Goal: Register for event/course

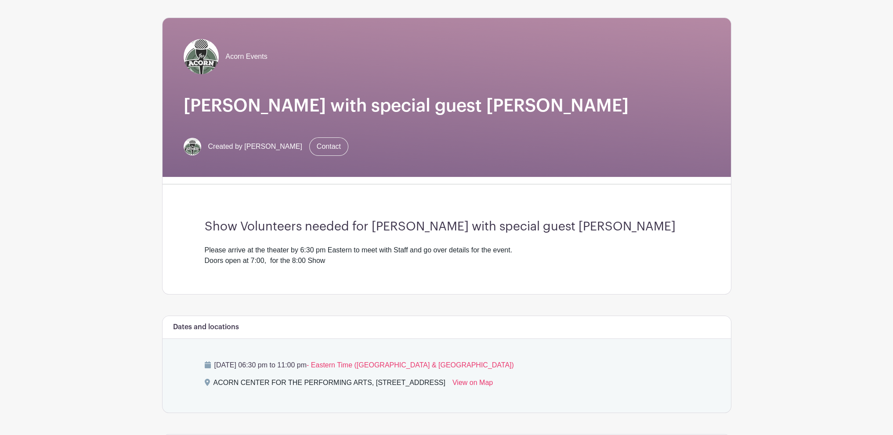
scroll to position [264, 0]
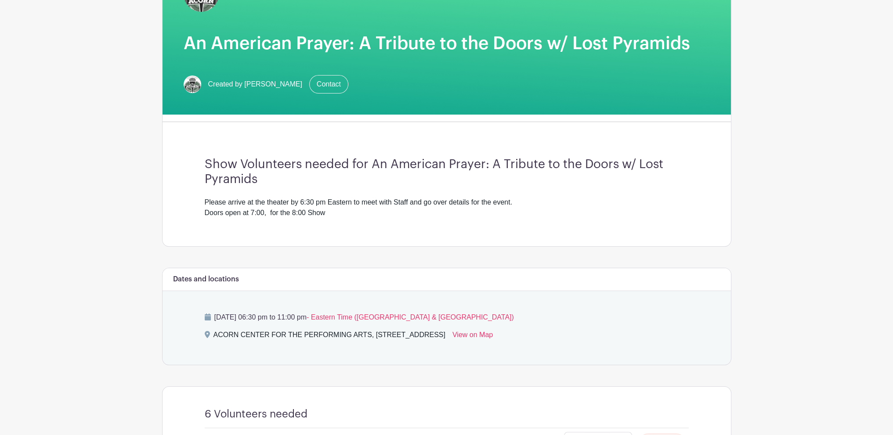
scroll to position [84, 0]
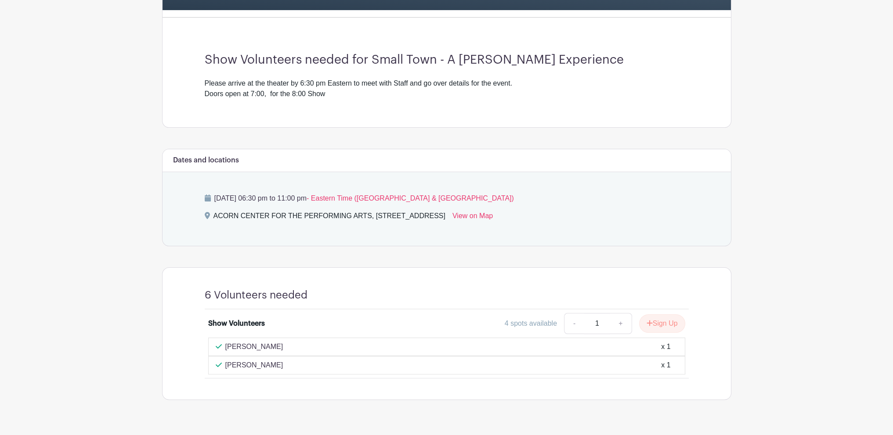
scroll to position [237, 0]
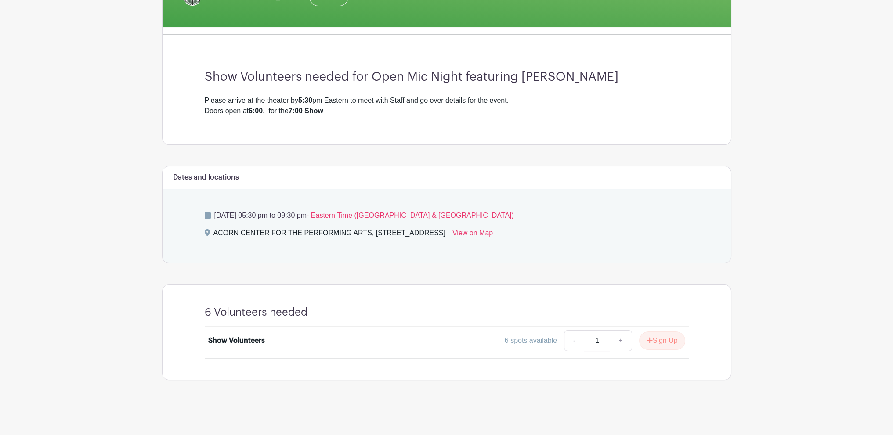
scroll to position [201, 0]
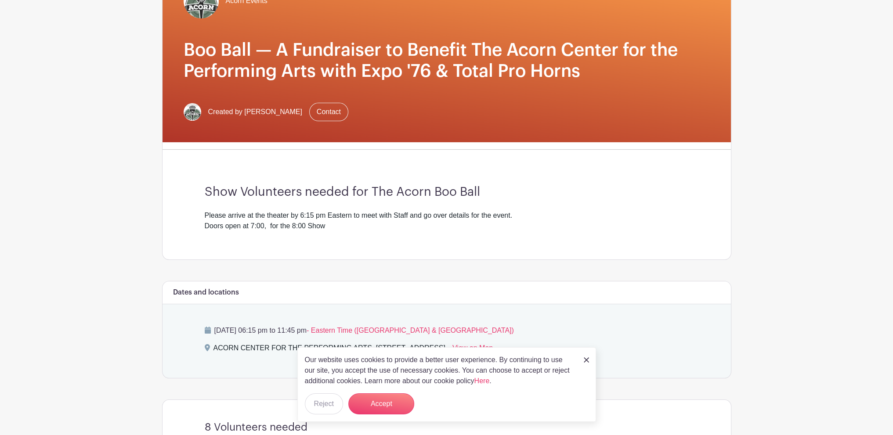
scroll to position [44, 0]
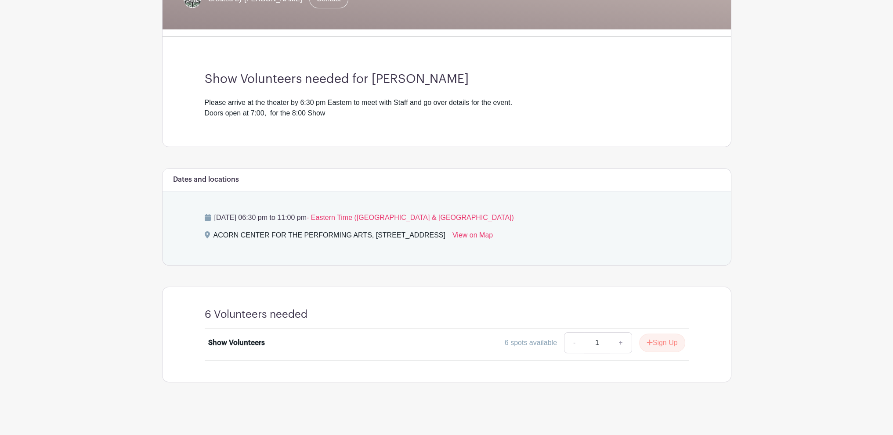
scroll to position [201, 0]
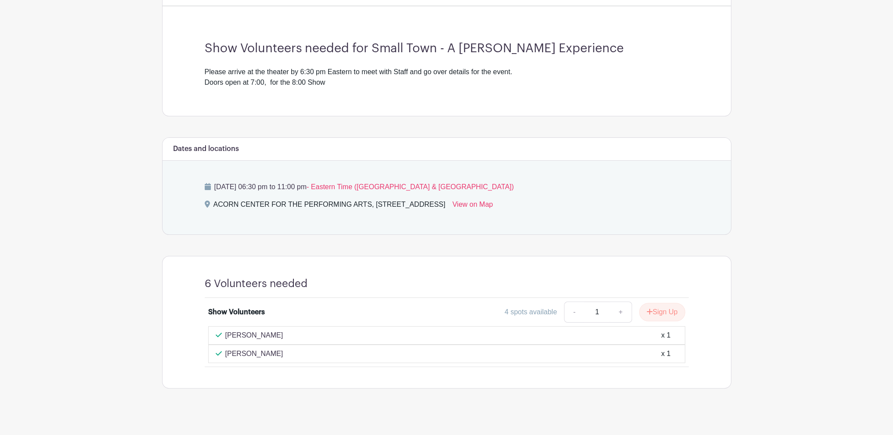
scroll to position [237, 0]
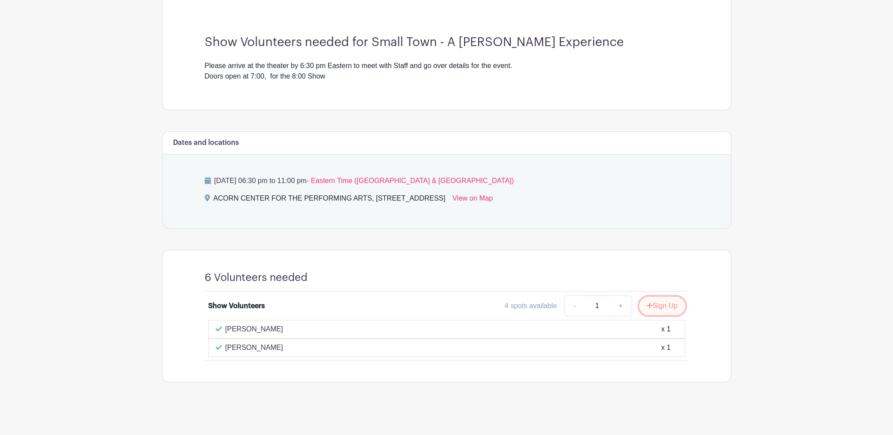
click at [666, 305] on button "Sign Up" at bounding box center [662, 306] width 46 height 18
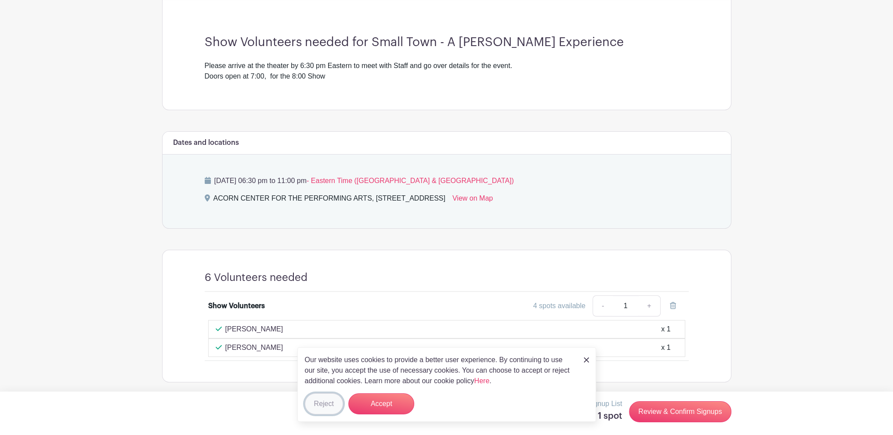
click at [324, 406] on button "Reject" at bounding box center [324, 404] width 38 height 21
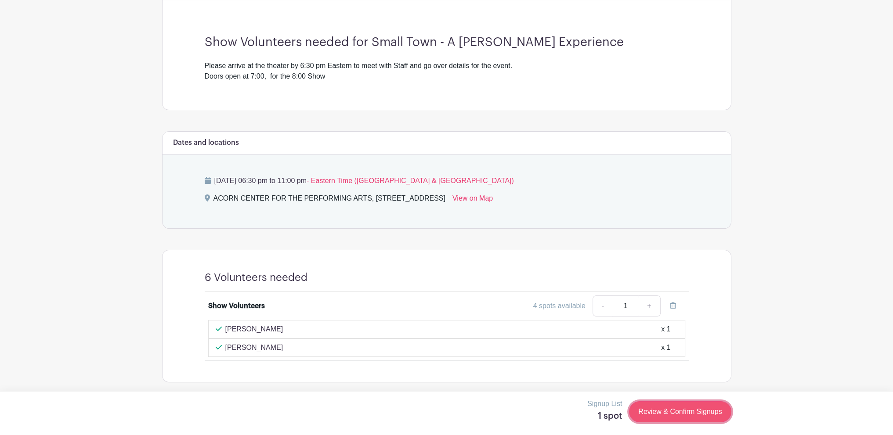
click at [674, 409] on link "Review & Confirm Signups" at bounding box center [680, 412] width 102 height 21
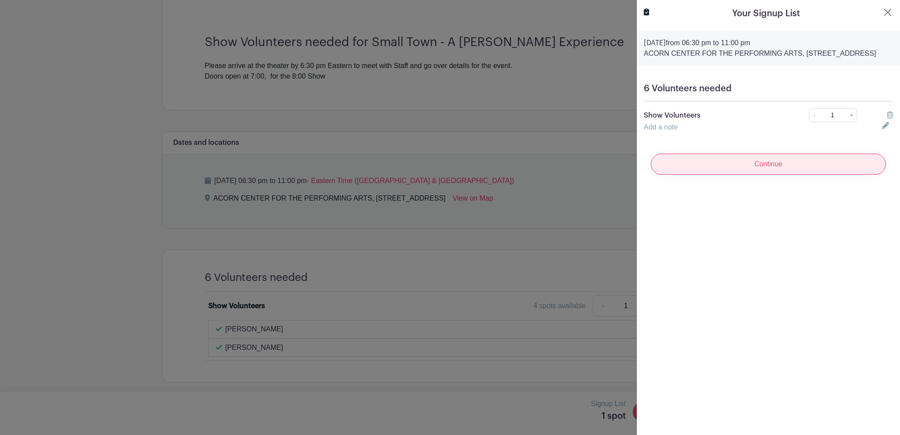
click at [753, 173] on input "Continue" at bounding box center [768, 164] width 235 height 21
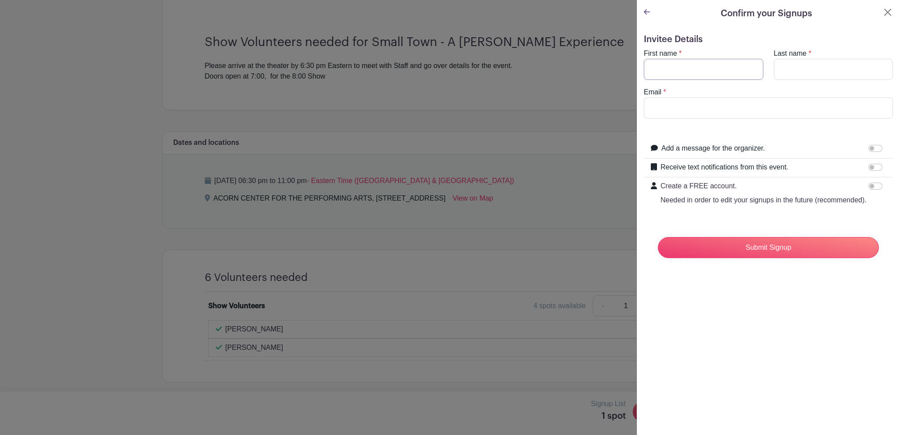
click at [689, 73] on input "First name" at bounding box center [704, 69] width 120 height 21
type input "Karl"
type input "Fricke"
type input "kwfricke@gmail.com"
click at [763, 258] on input "Submit Signup" at bounding box center [768, 247] width 221 height 21
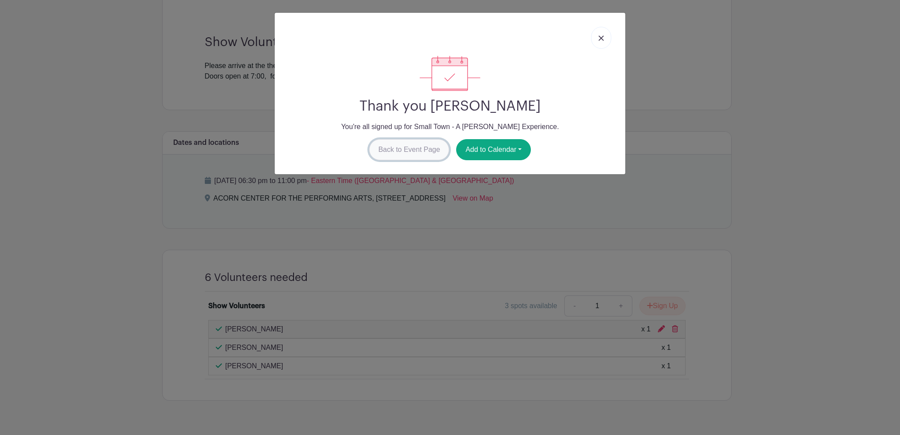
click at [413, 148] on link "Back to Event Page" at bounding box center [409, 149] width 80 height 21
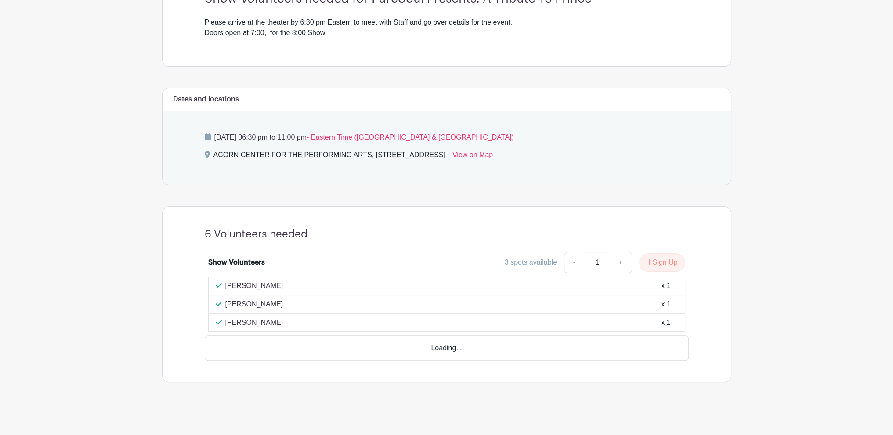
scroll to position [256, 0]
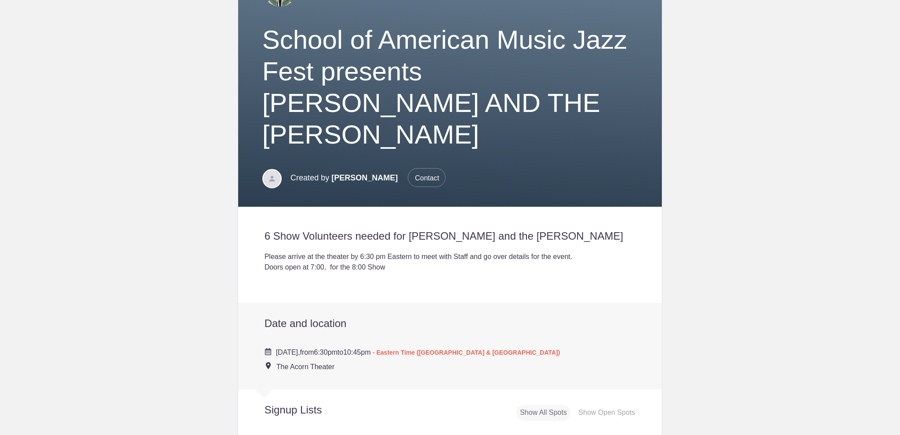
scroll to position [264, 0]
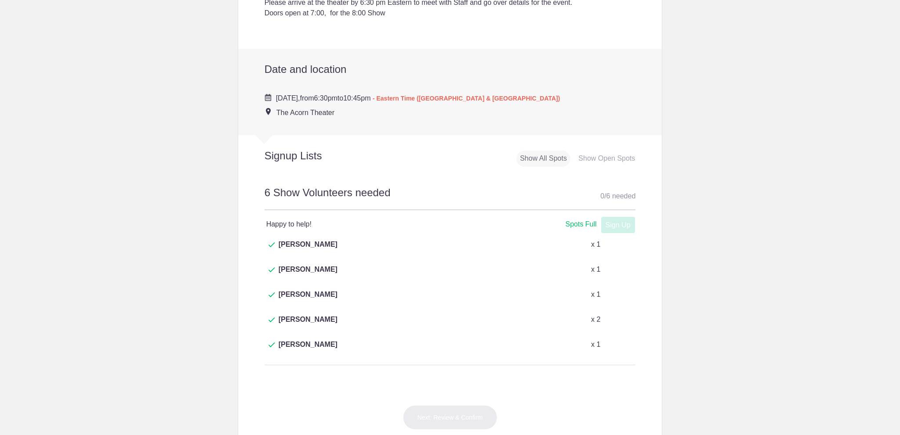
scroll to position [351, 0]
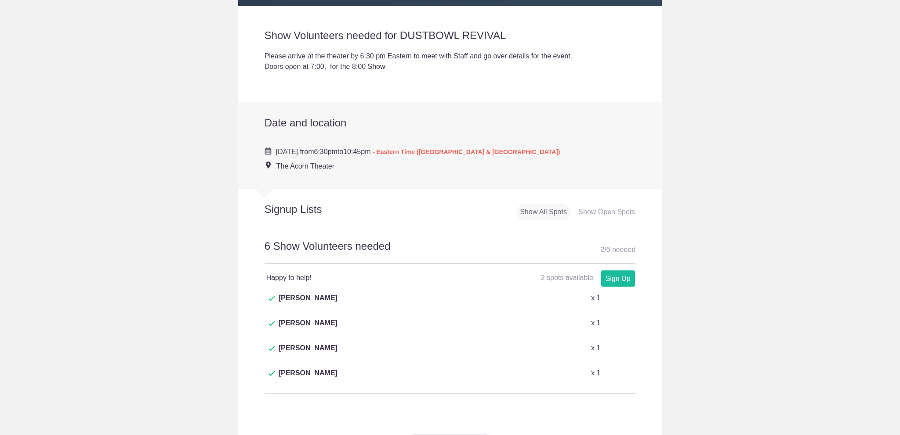
scroll to position [220, 0]
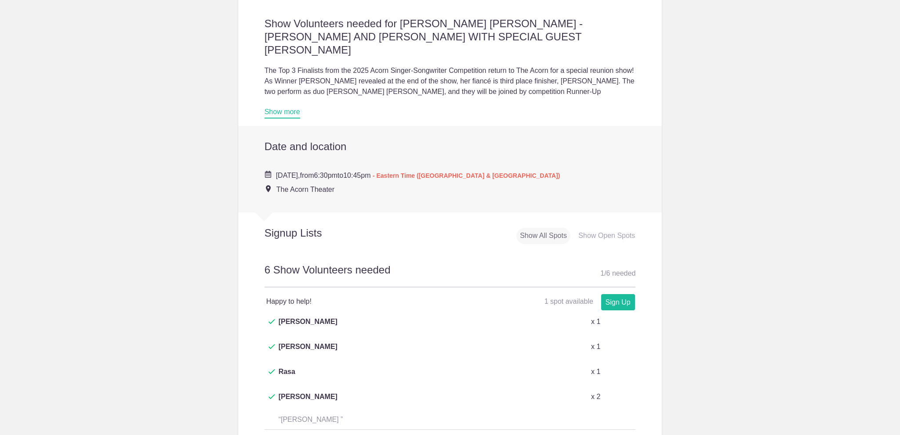
scroll to position [264, 0]
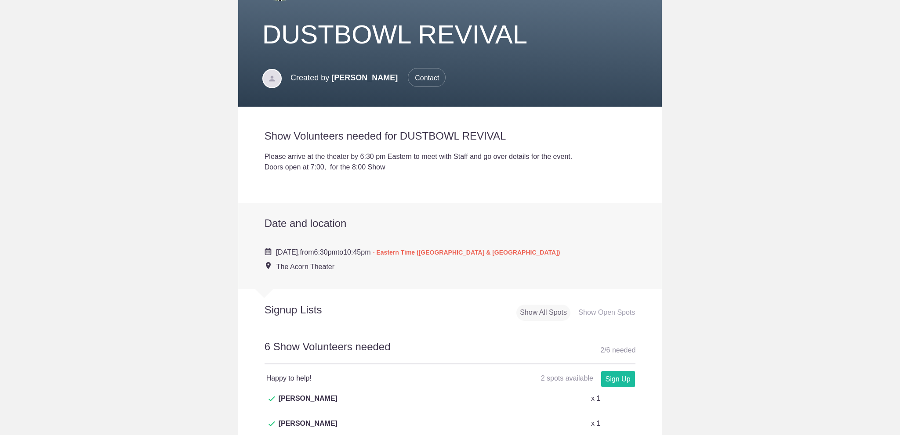
scroll to position [220, 0]
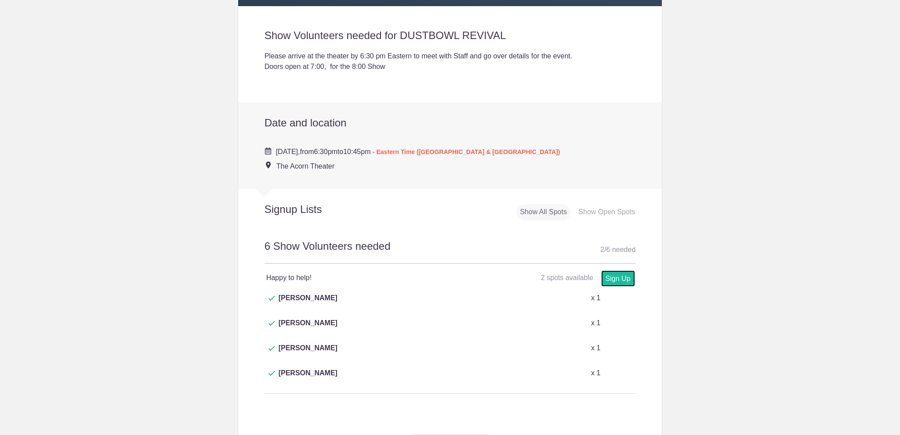
click at [613, 272] on link "Sign Up" at bounding box center [618, 279] width 34 height 16
type input "1"
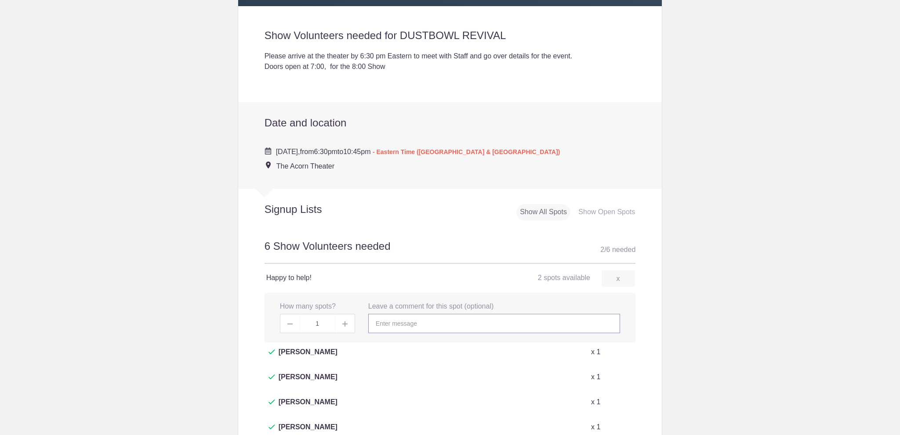
click at [413, 322] on input "text" at bounding box center [494, 323] width 252 height 19
click at [398, 276] on h4 "Happy to help!" at bounding box center [358, 278] width 184 height 11
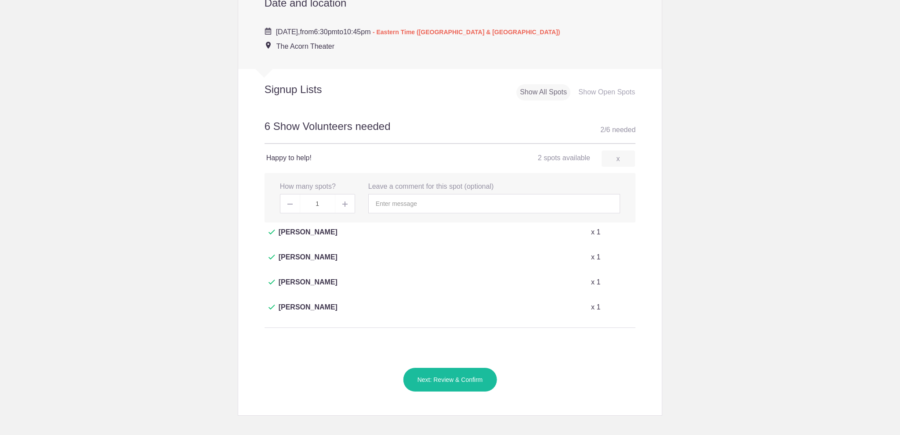
scroll to position [395, 0]
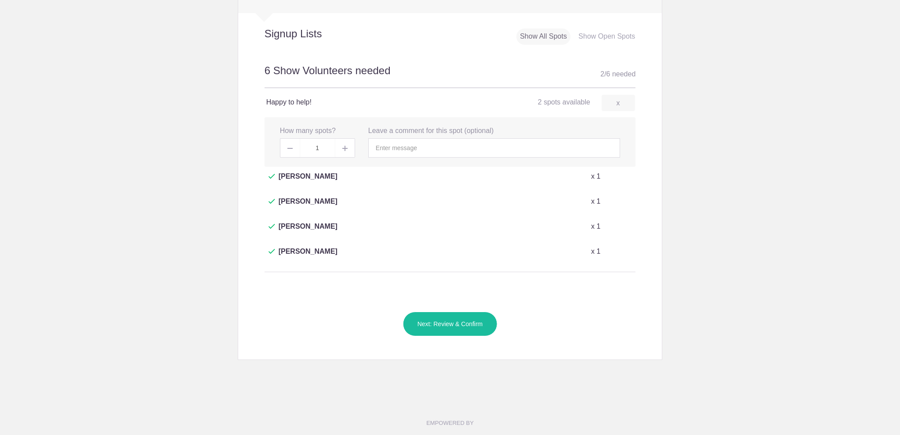
click at [436, 312] on button "Next: Review & Confirm" at bounding box center [450, 324] width 94 height 25
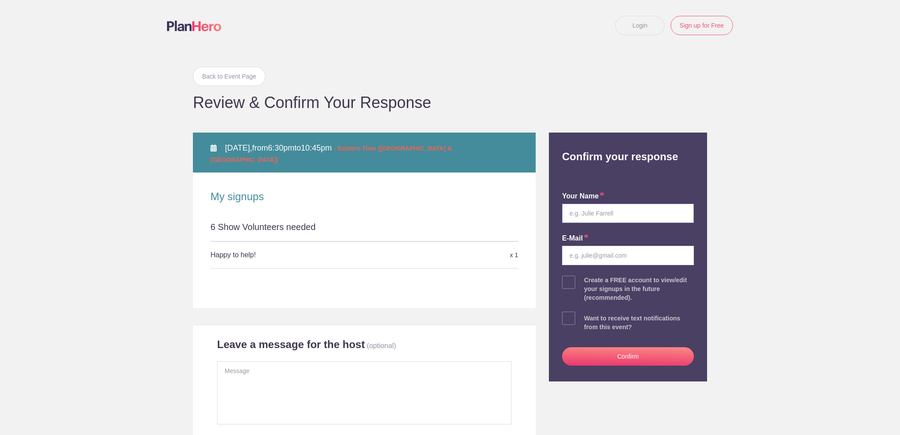
click at [576, 214] on input "text" at bounding box center [628, 213] width 132 height 19
type input "[PERSON_NAME]"
type input "[EMAIL_ADDRESS][DOMAIN_NAME]"
click at [608, 356] on button "Confirm" at bounding box center [628, 357] width 132 height 18
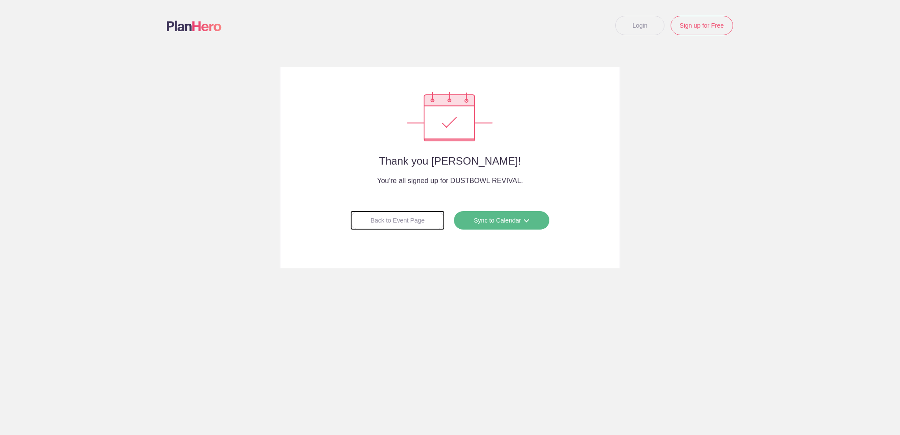
click at [387, 221] on div "Back to Event Page" at bounding box center [397, 220] width 94 height 19
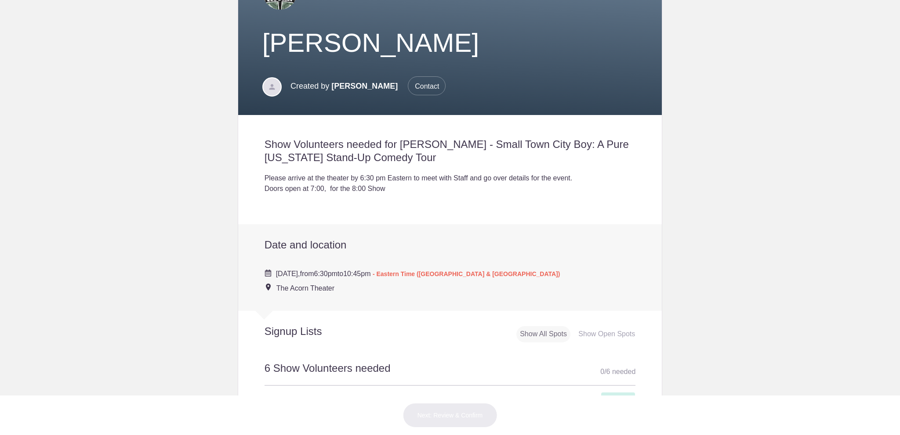
scroll to position [220, 0]
